Goal: Task Accomplishment & Management: Manage account settings

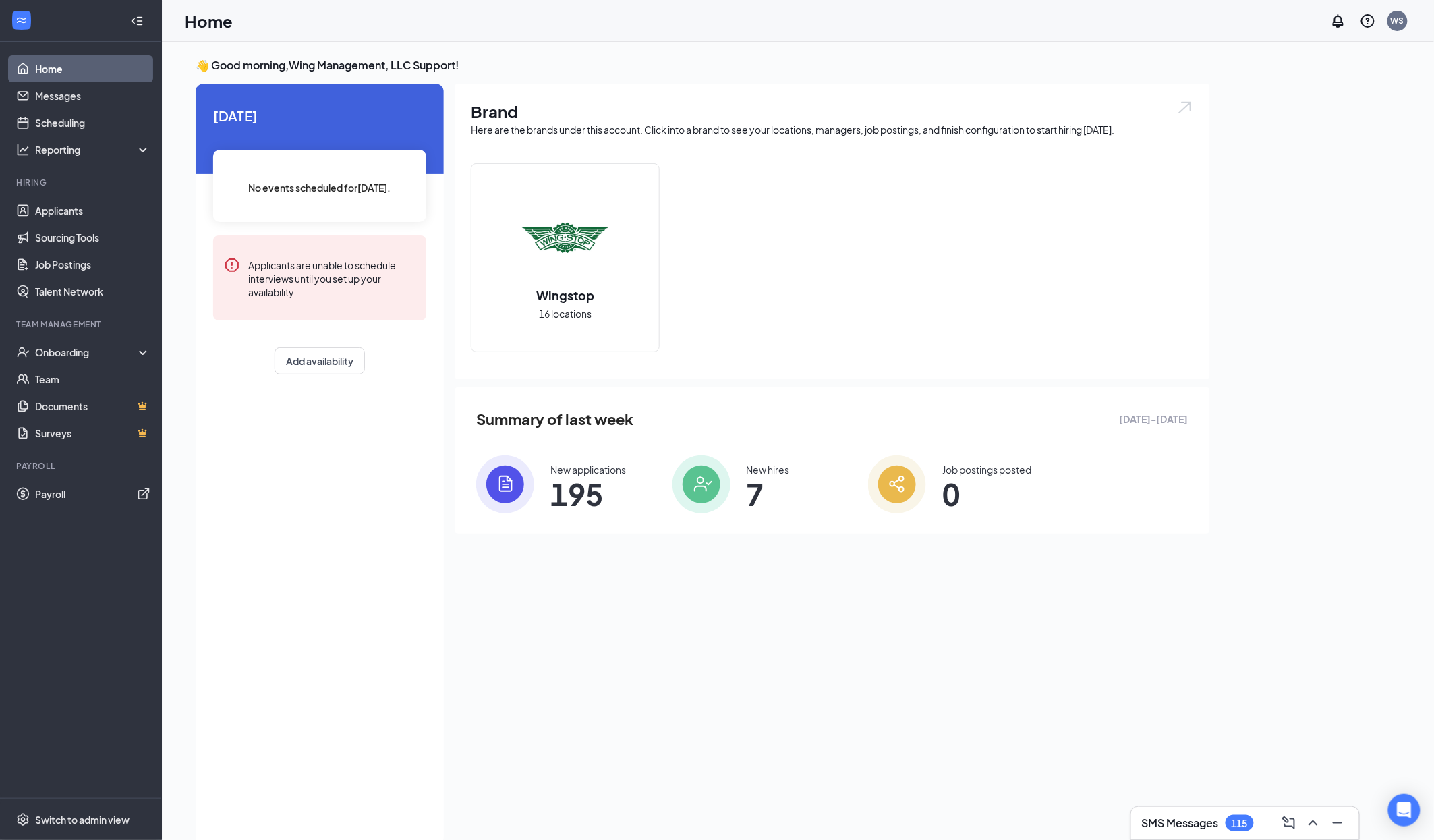
click at [92, 337] on li "Team Management Onboarding Team Documents Surveys" at bounding box center [80, 382] width 162 height 128
click at [91, 357] on div "Onboarding" at bounding box center [87, 352] width 104 height 13
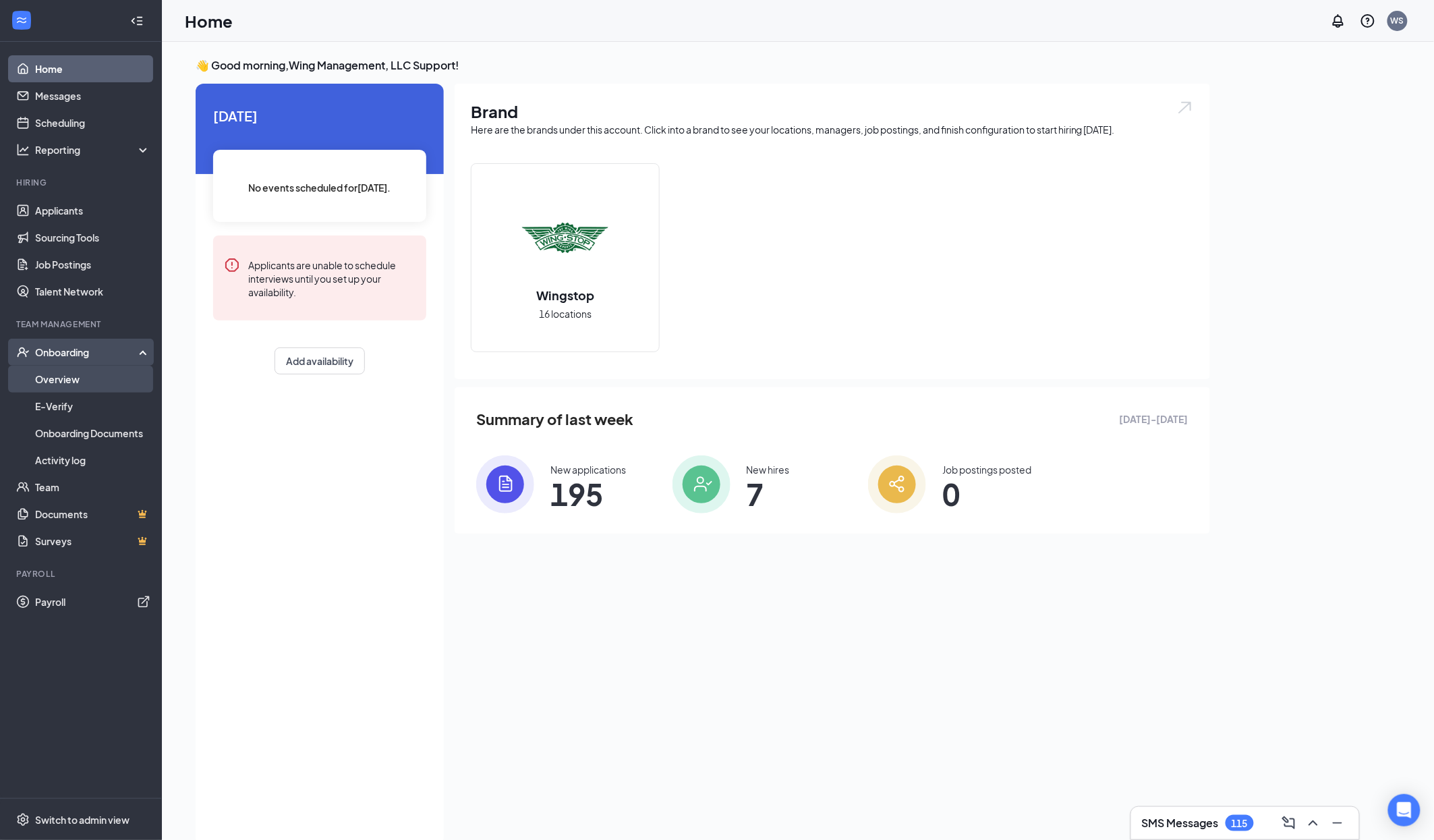
click at [88, 377] on link "Overview" at bounding box center [93, 379] width 116 height 27
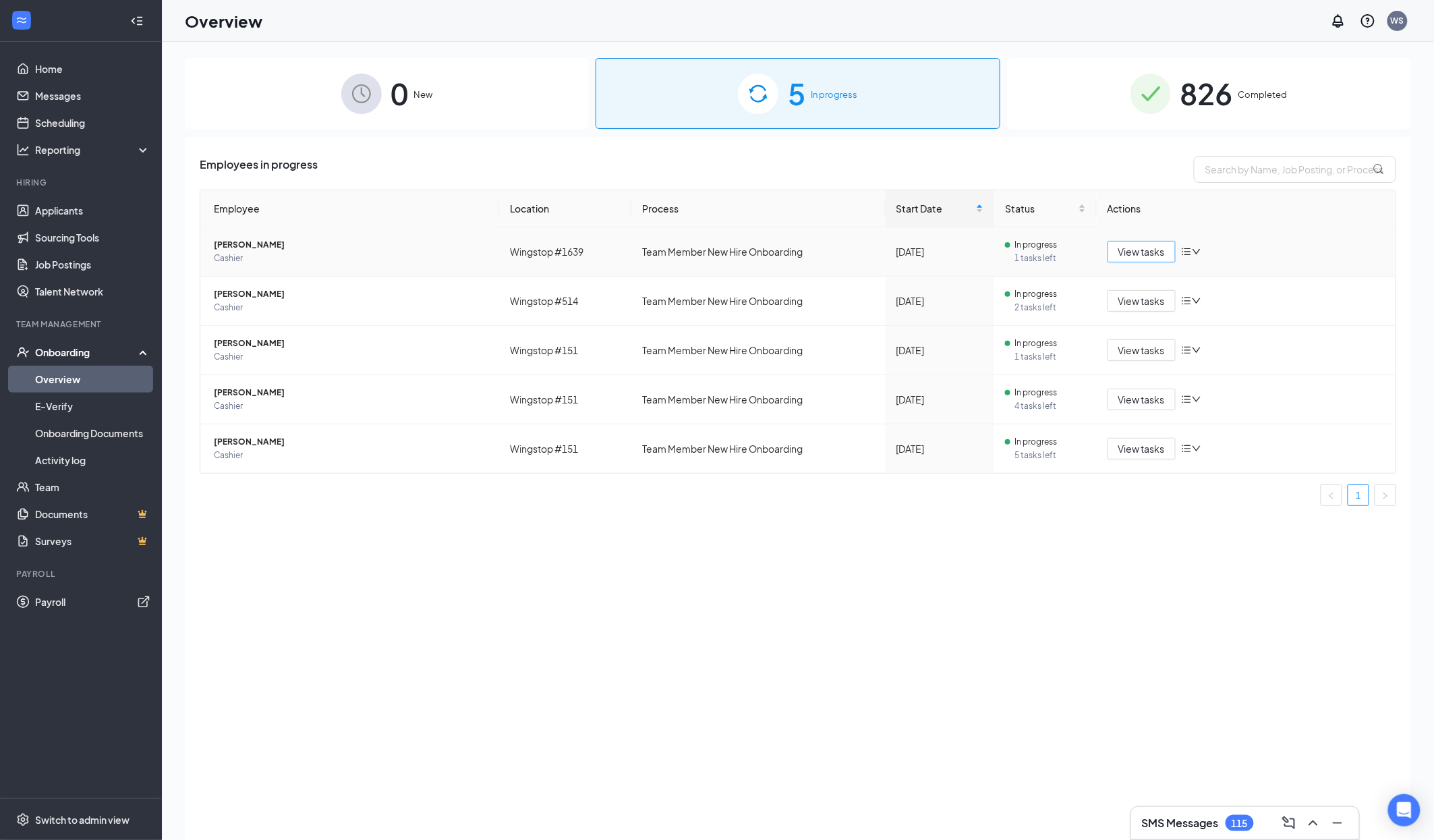
click at [1129, 255] on span "View tasks" at bounding box center [1142, 251] width 47 height 15
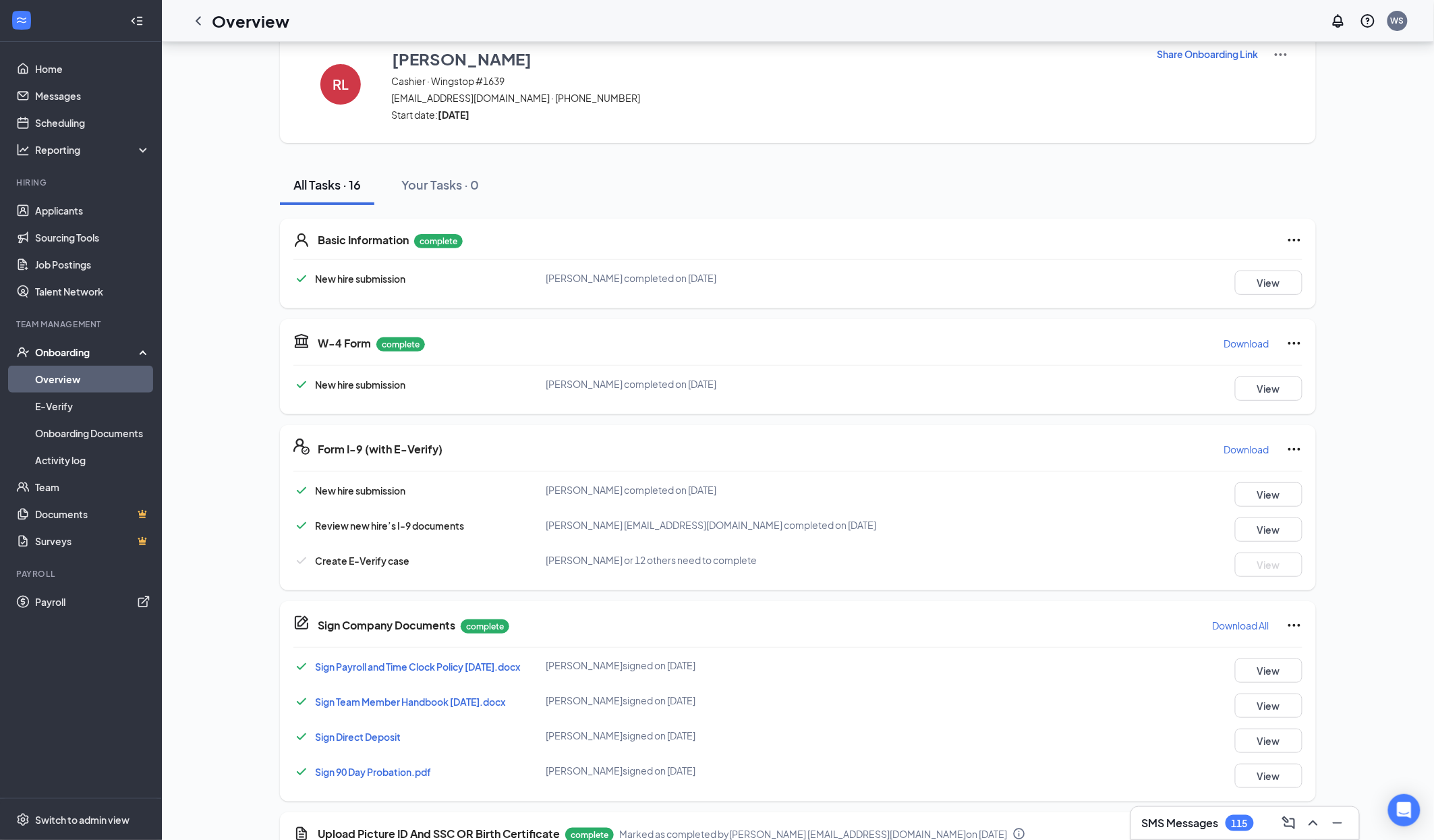
scroll to position [34, 0]
click at [198, 20] on icon "ChevronLeft" at bounding box center [198, 21] width 16 height 16
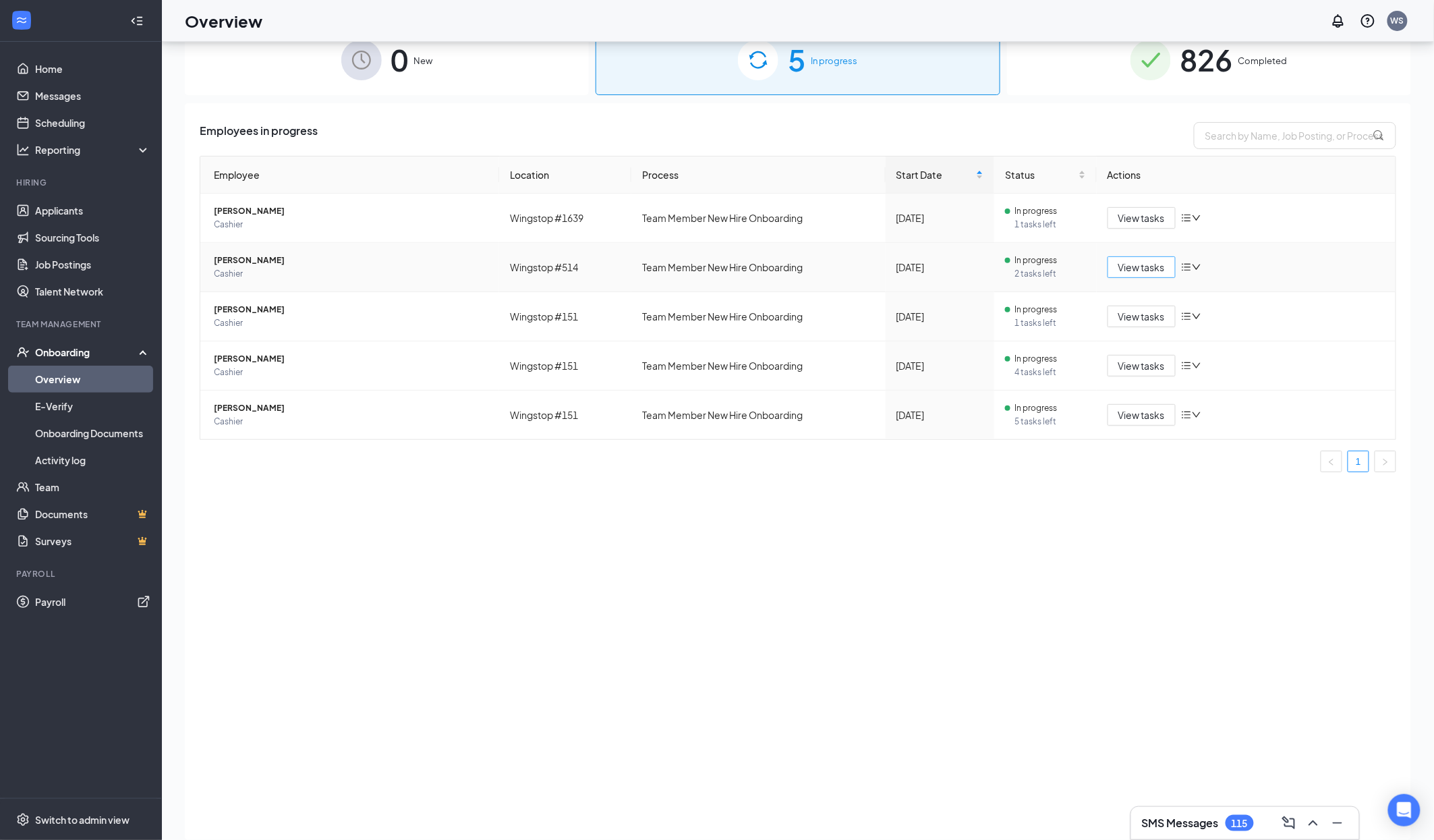
click at [1142, 270] on span "View tasks" at bounding box center [1142, 267] width 47 height 15
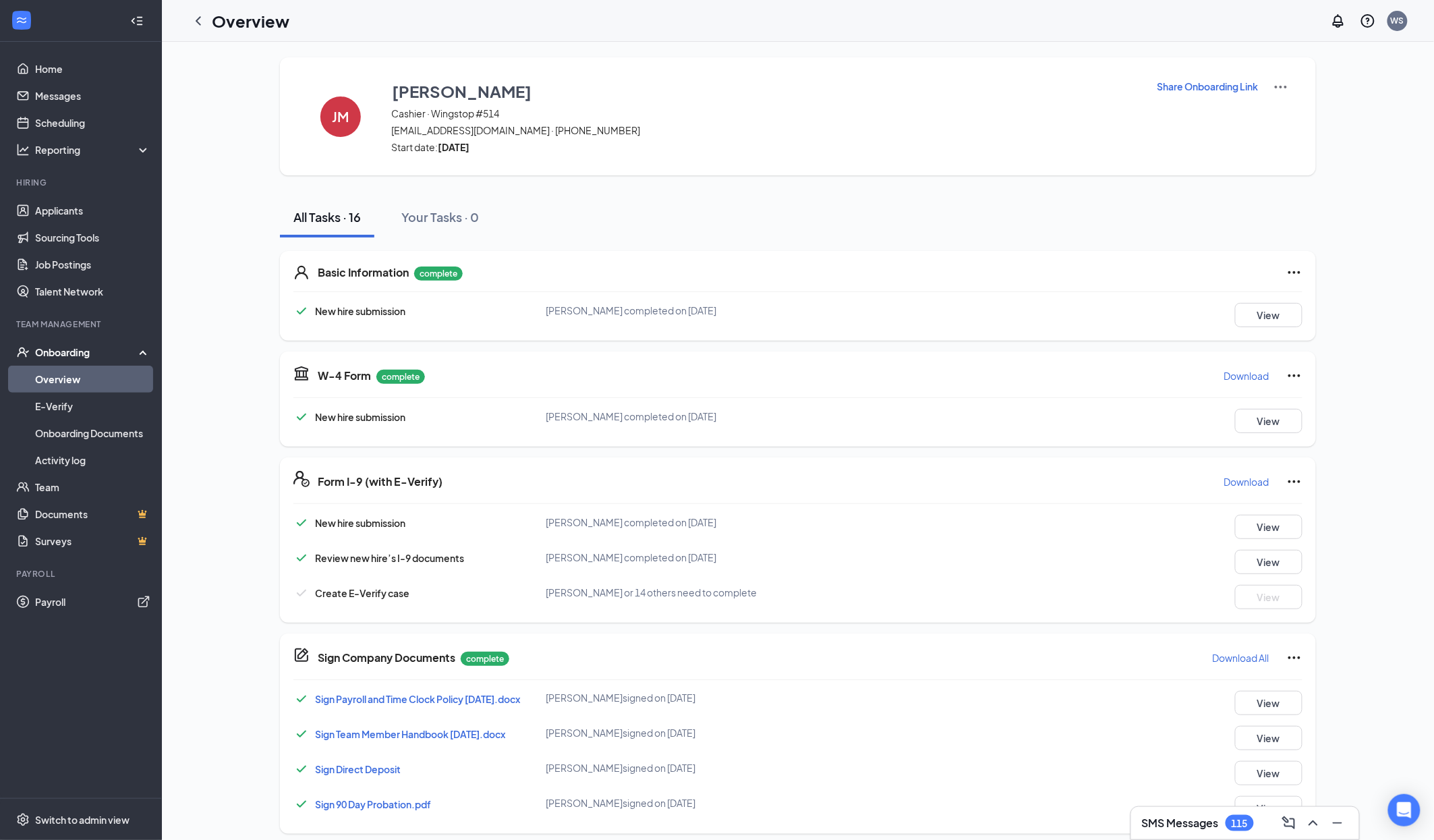
scroll to position [23, 0]
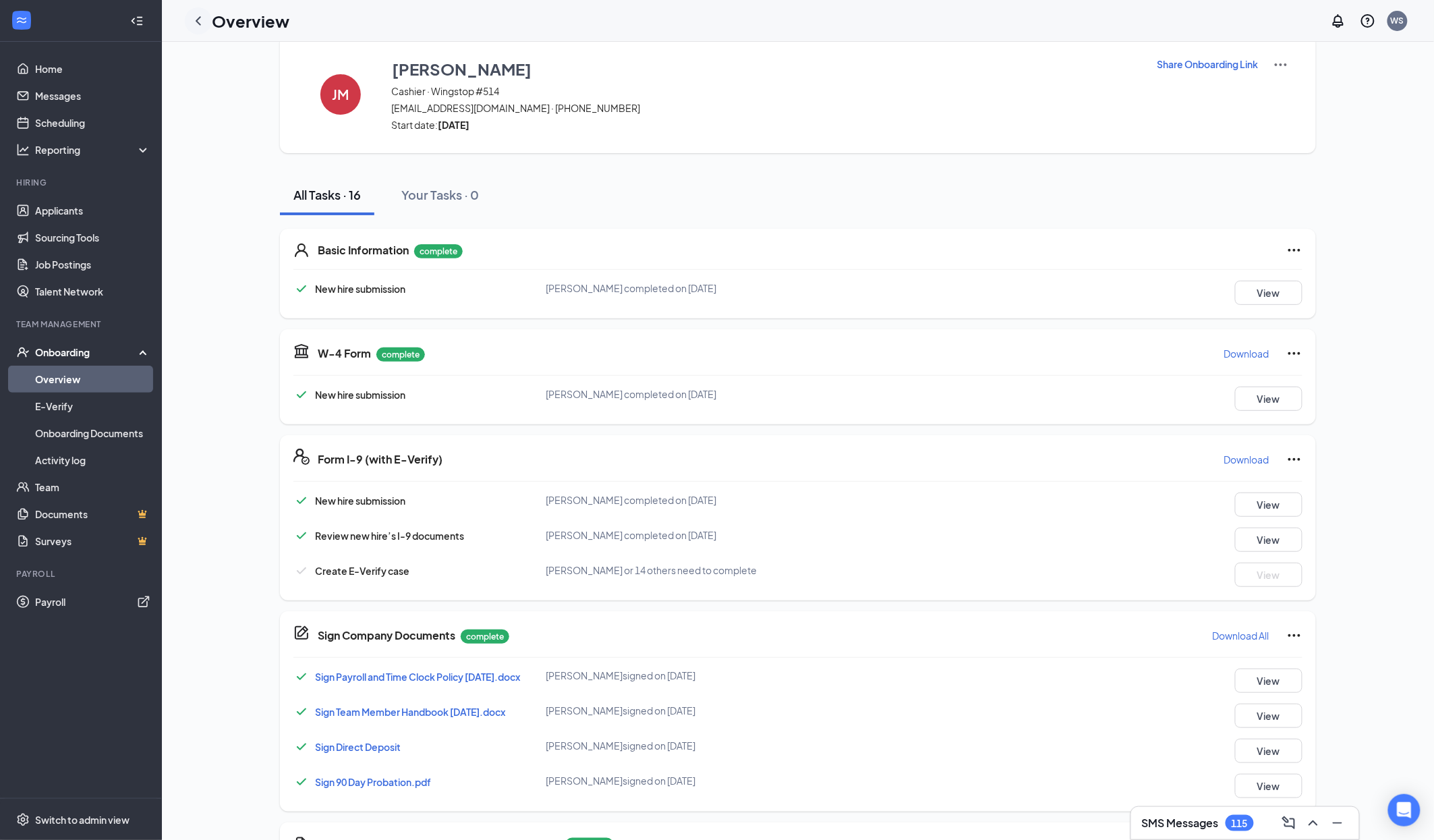
click at [197, 17] on icon "ChevronLeft" at bounding box center [198, 21] width 16 height 16
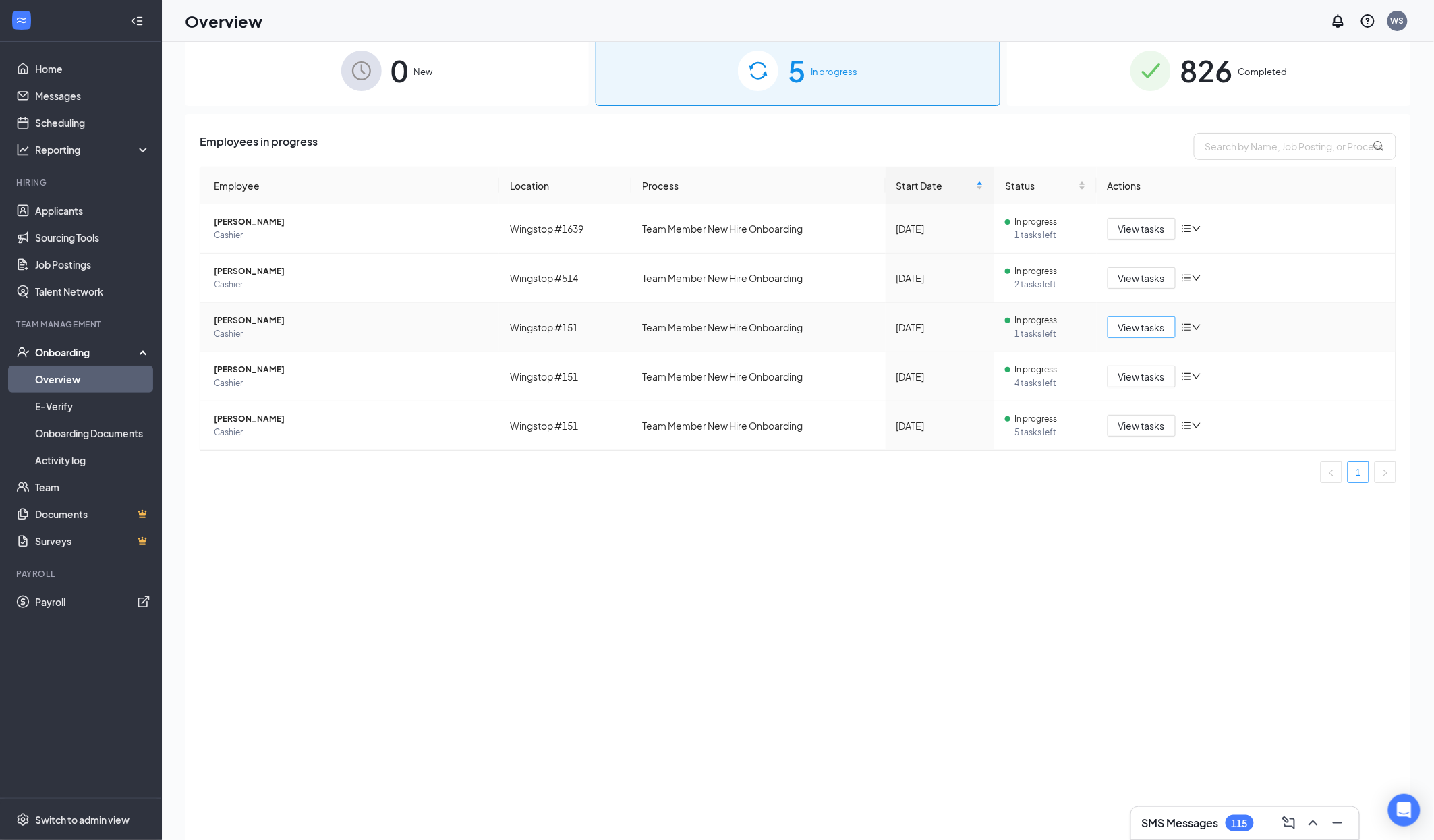
click at [1136, 330] on span "View tasks" at bounding box center [1142, 327] width 47 height 15
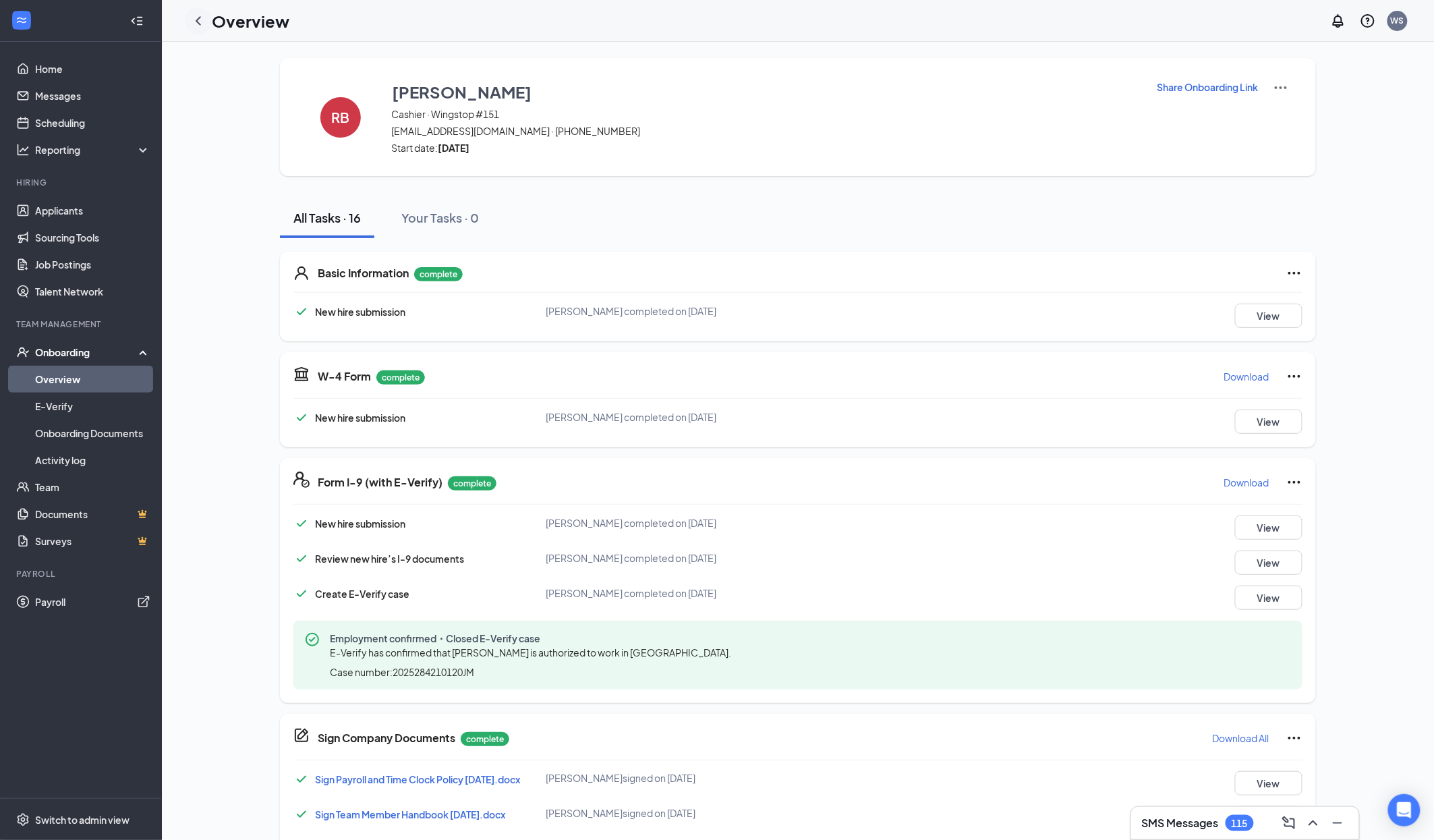
click at [197, 29] on div at bounding box center [198, 20] width 27 height 27
click at [196, 27] on icon "ChevronLeft" at bounding box center [198, 21] width 16 height 16
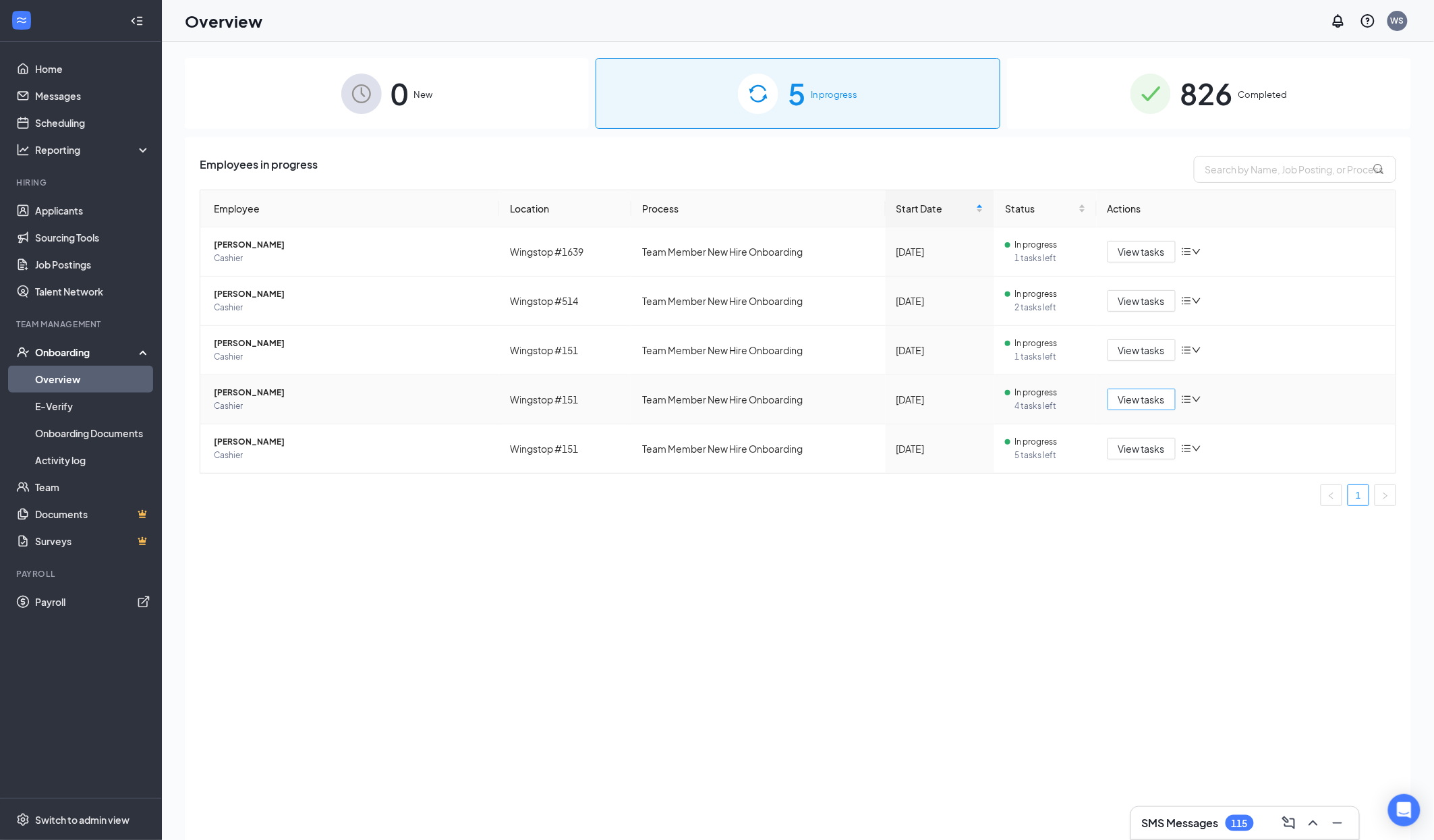
click at [1125, 401] on span "View tasks" at bounding box center [1142, 399] width 47 height 15
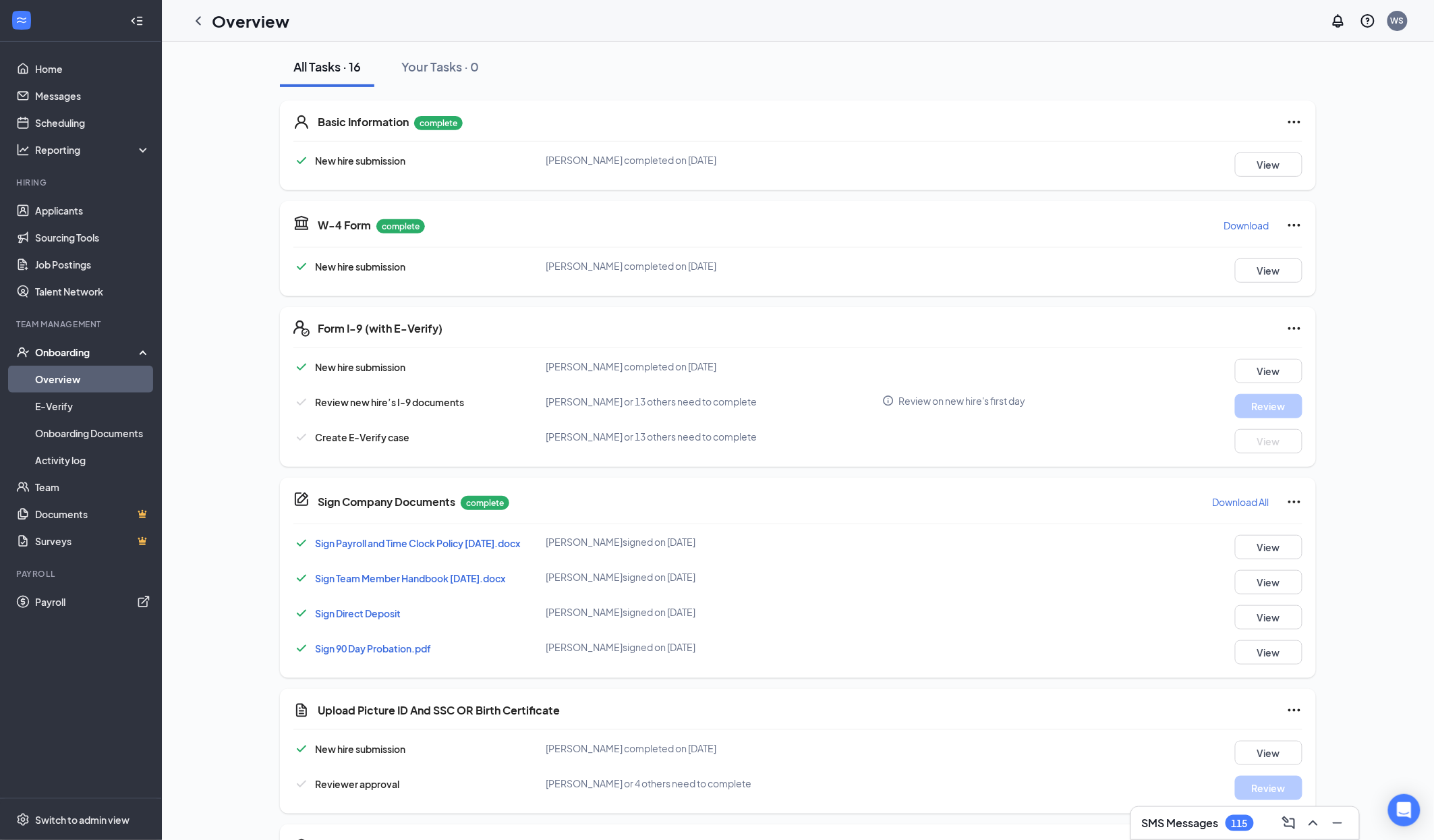
scroll to position [344, 0]
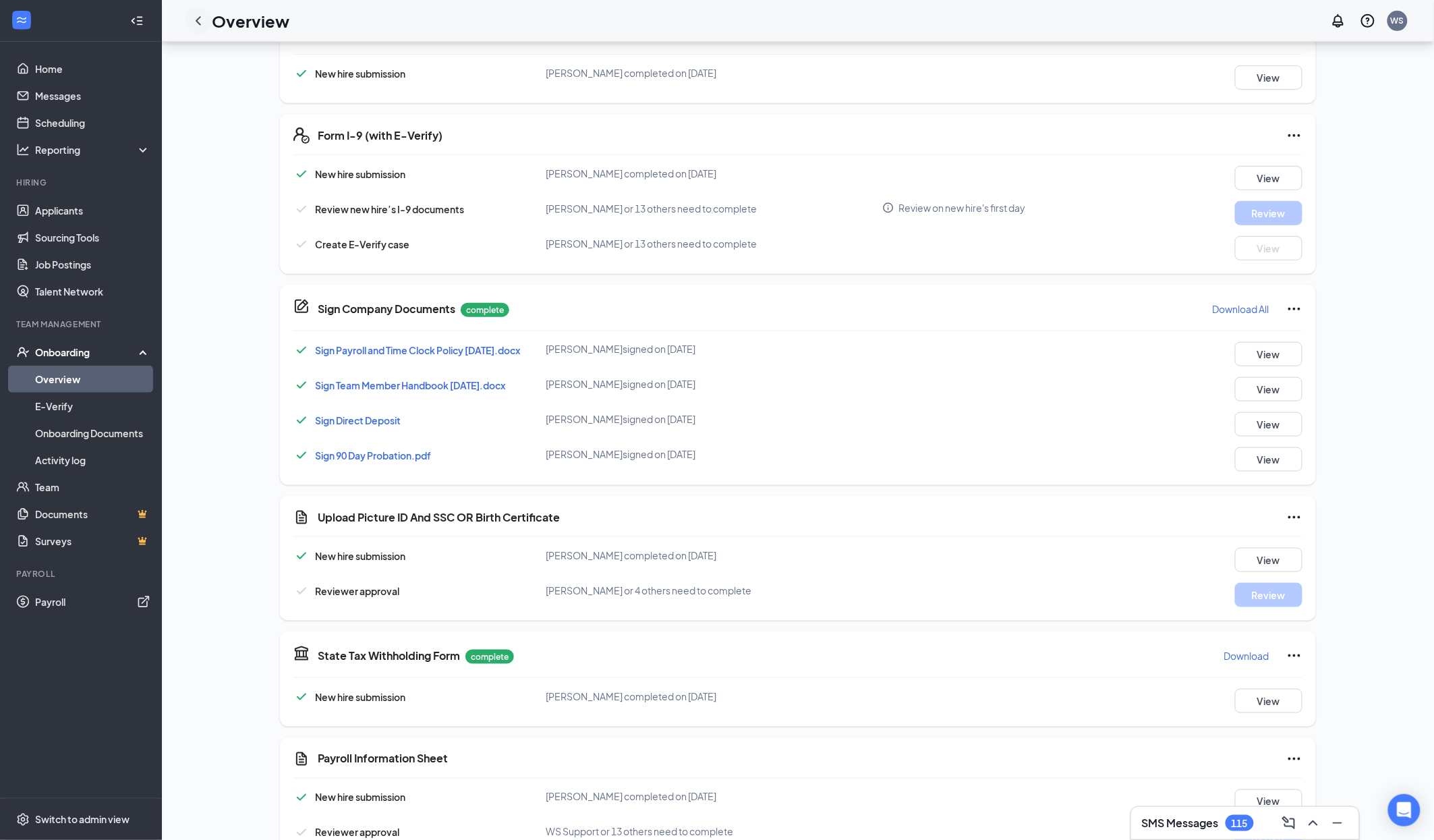
click at [196, 23] on icon "ChevronLeft" at bounding box center [198, 21] width 16 height 16
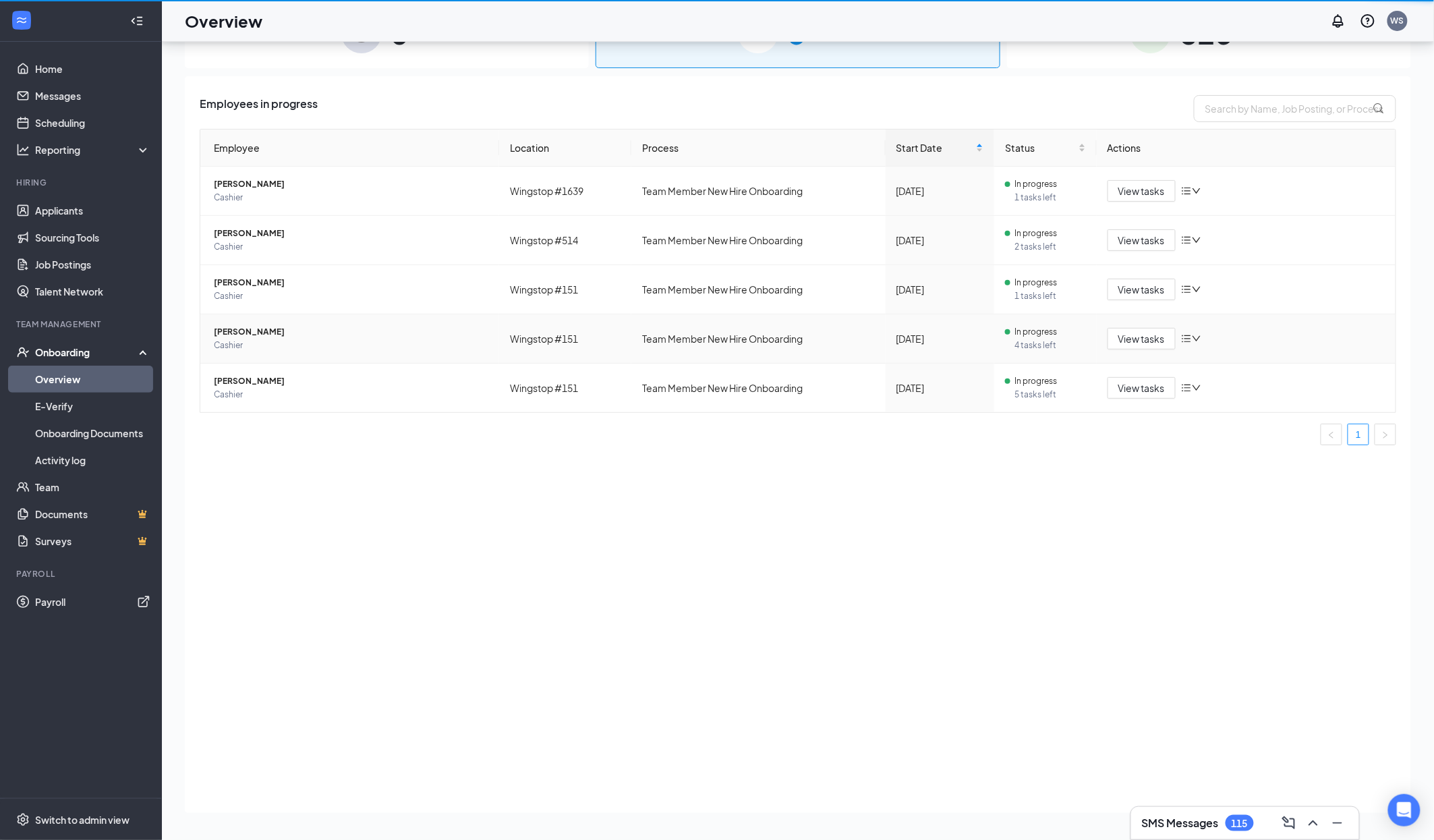
scroll to position [61, 0]
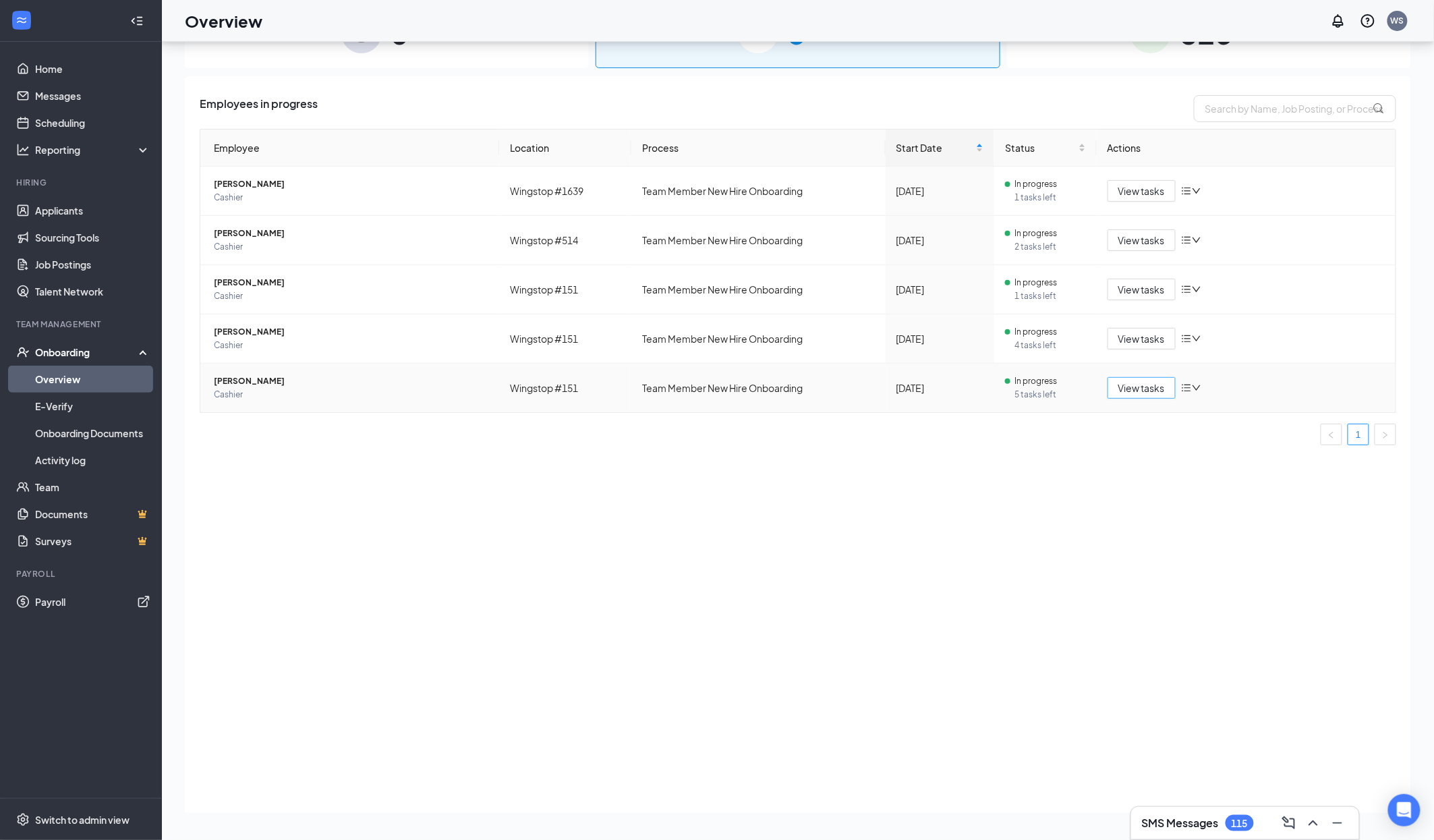
click at [1130, 396] on button "View tasks" at bounding box center [1141, 388] width 68 height 22
